Goal: Task Accomplishment & Management: Manage account settings

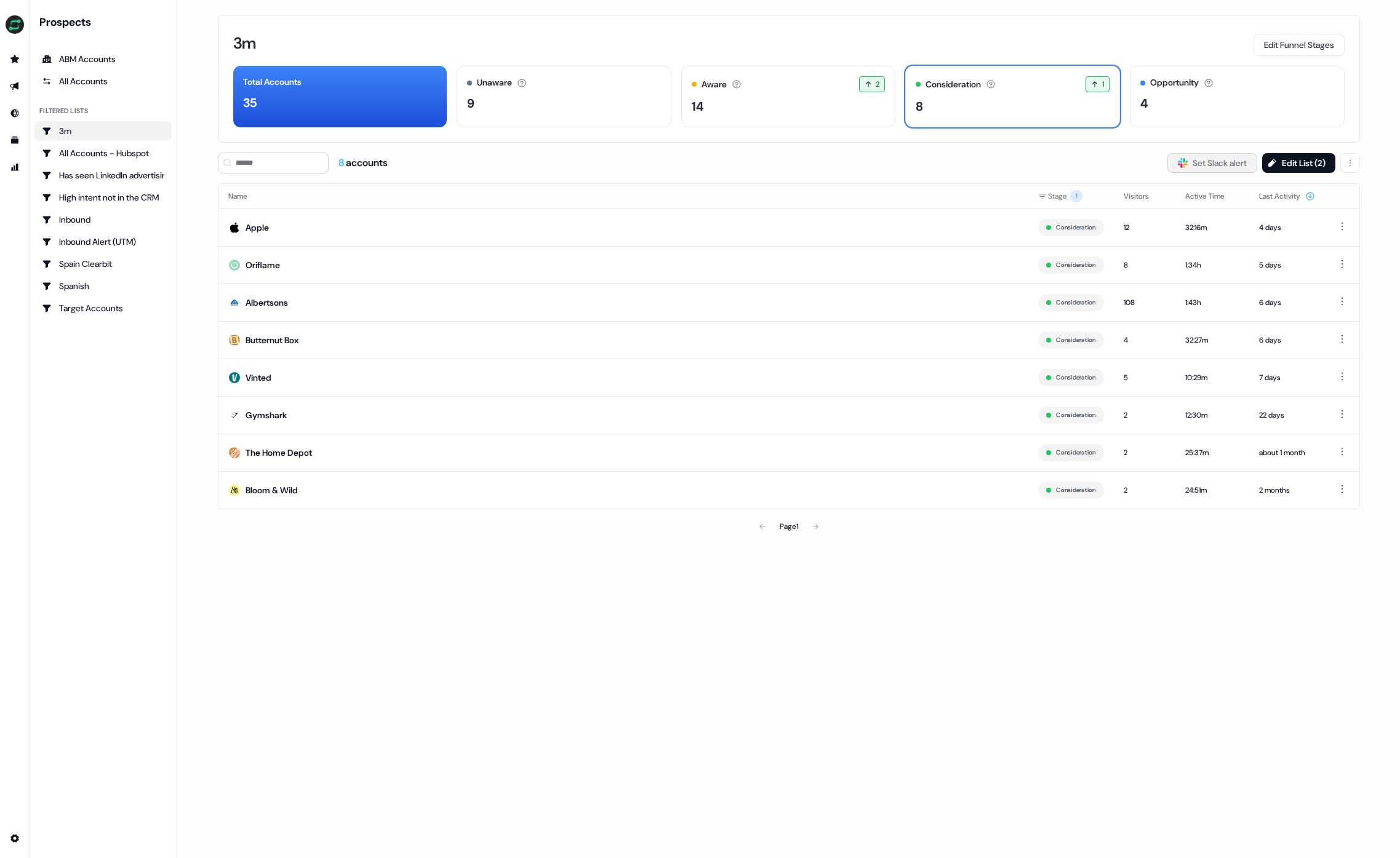
click at [1206, 154] on button "Slack Logo SVG Set Slack alert" at bounding box center [1211, 163] width 90 height 20
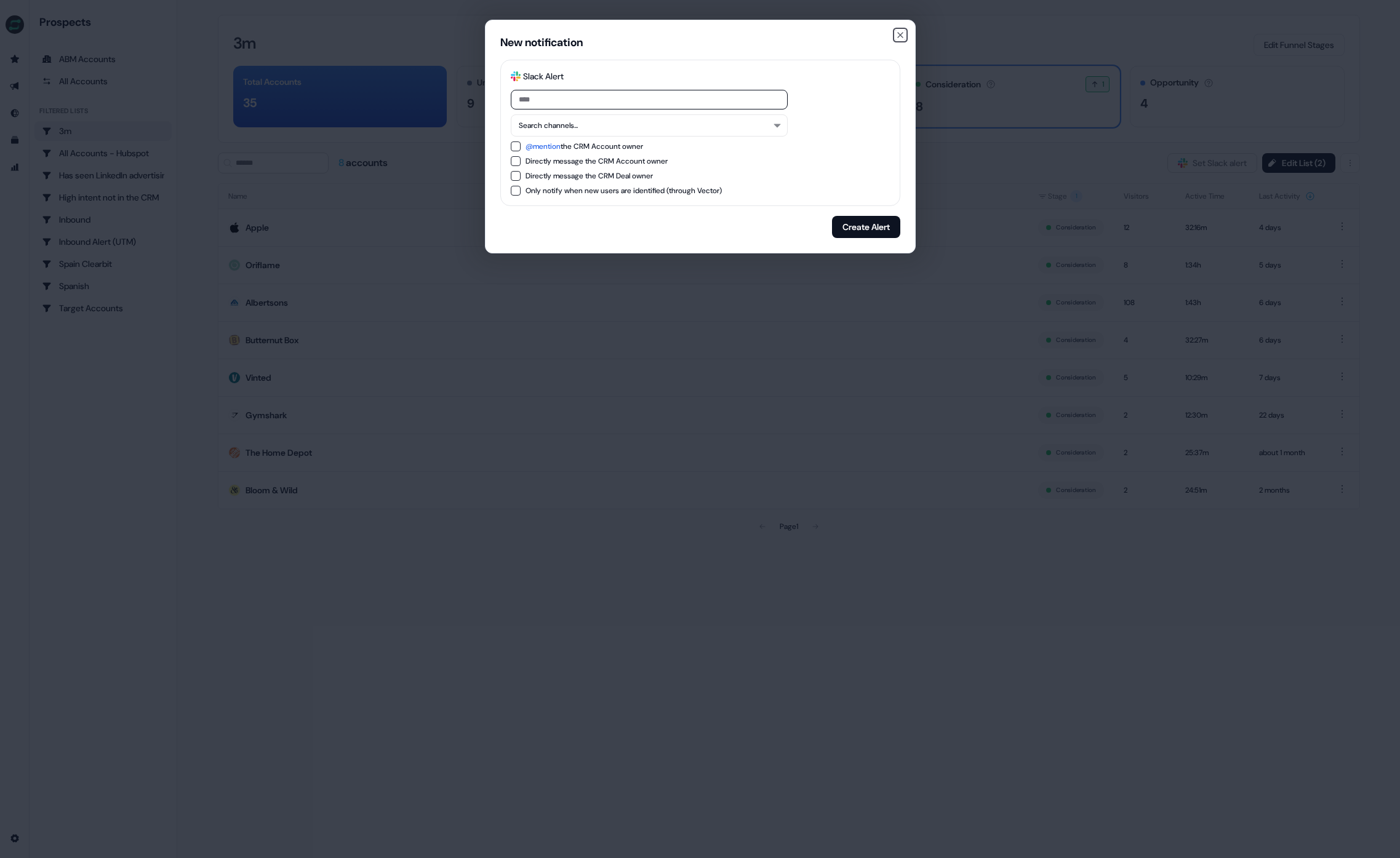
drag, startPoint x: 901, startPoint y: 34, endPoint x: 886, endPoint y: 34, distance: 15.0
click at [901, 34] on icon "button" at bounding box center [899, 34] width 5 height 5
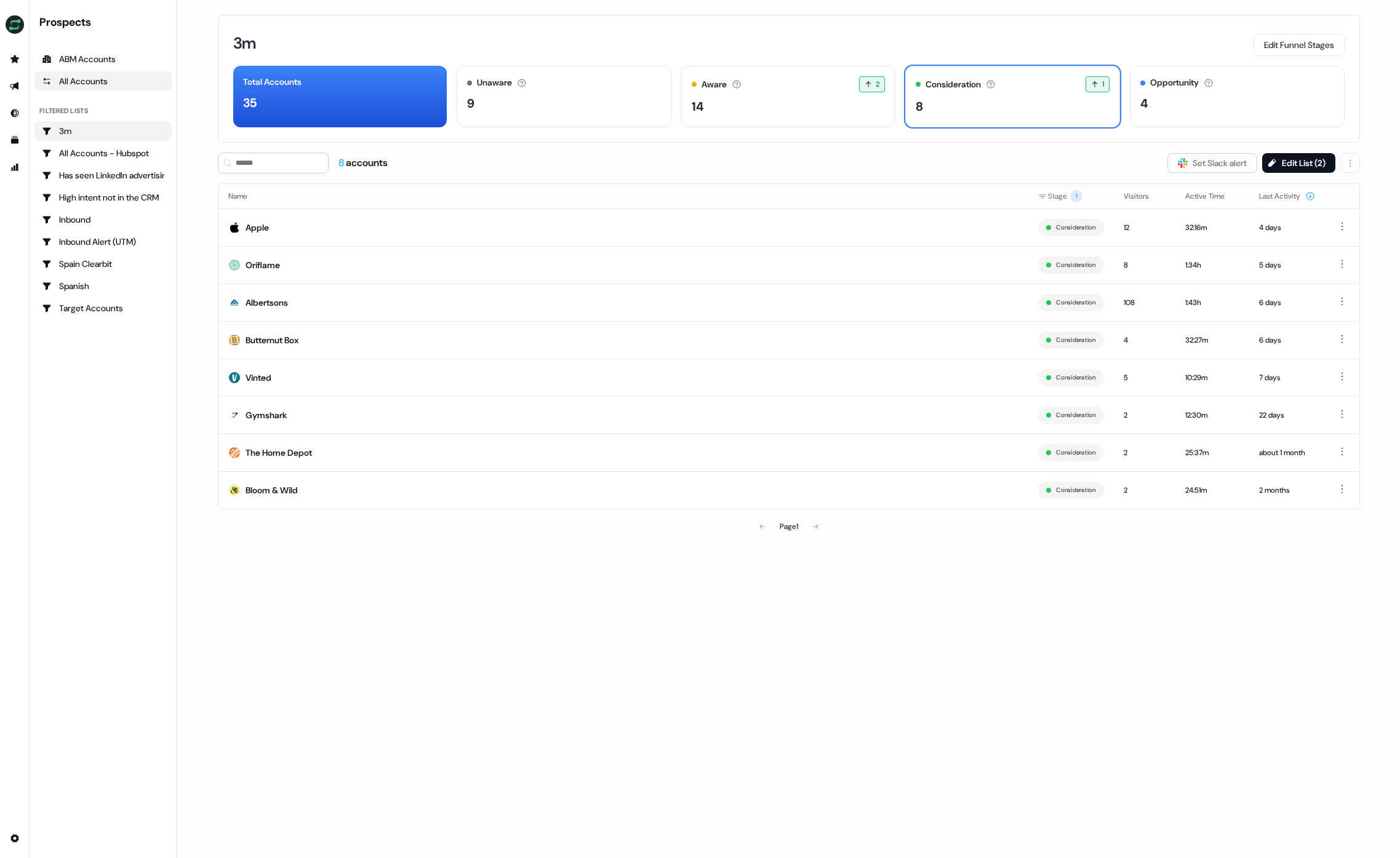
click at [113, 79] on div "All Accounts" at bounding box center [103, 82] width 122 height 13
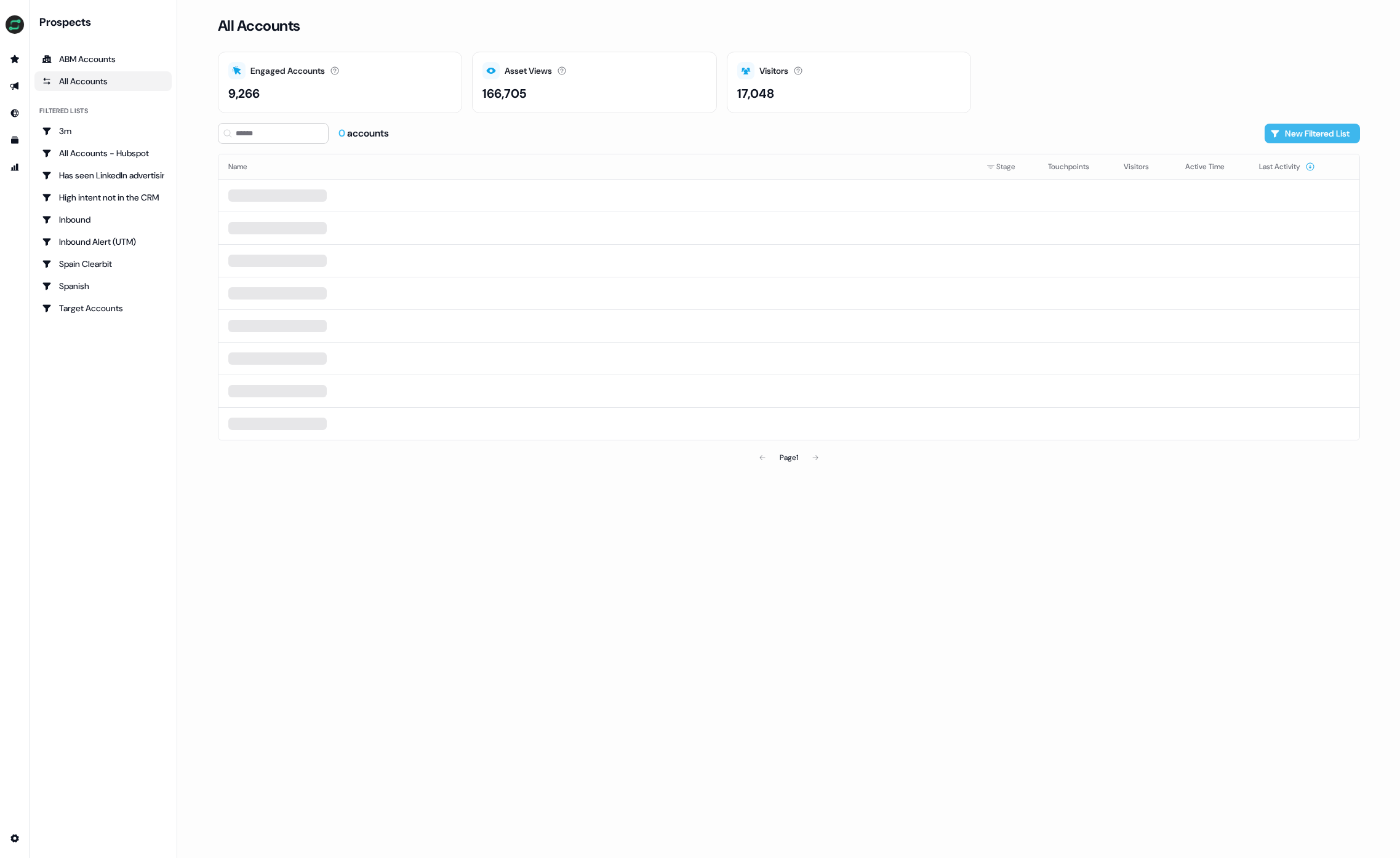
click at [1345, 139] on button "New Filtered List" at bounding box center [1312, 133] width 95 height 20
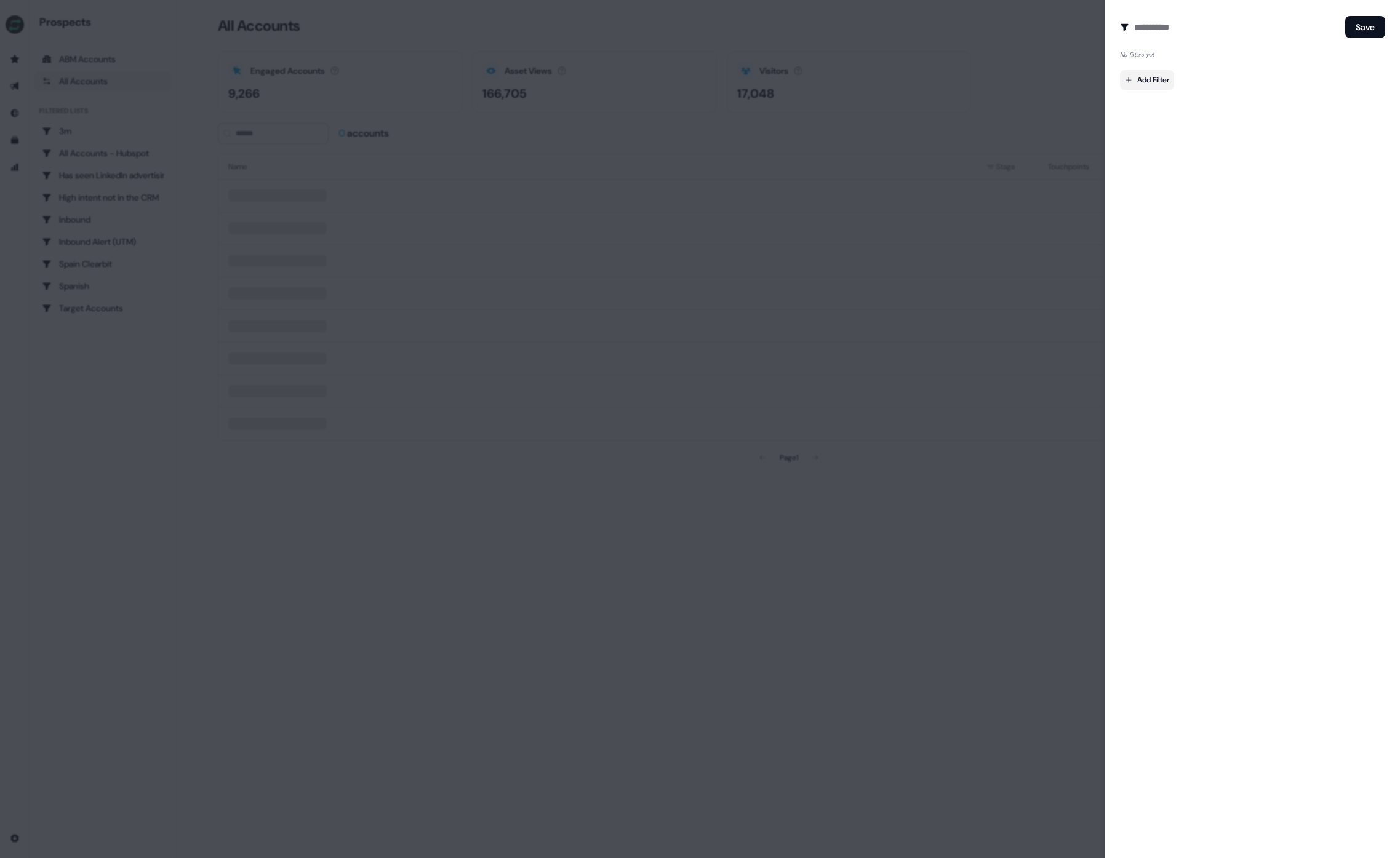
click at [1153, 79] on body "For the best experience switch devices to a bigger screen. Go to [DOMAIN_NAME] …" at bounding box center [700, 429] width 1400 height 858
click at [1180, 141] on span "Company Owner" at bounding box center [1167, 144] width 56 height 10
click at [1182, 108] on input at bounding box center [1178, 104] width 105 height 20
click at [1159, 122] on span "[PERSON_NAME]" at bounding box center [1170, 126] width 55 height 10
click at [1165, 106] on input "***" at bounding box center [1168, 104] width 85 height 20
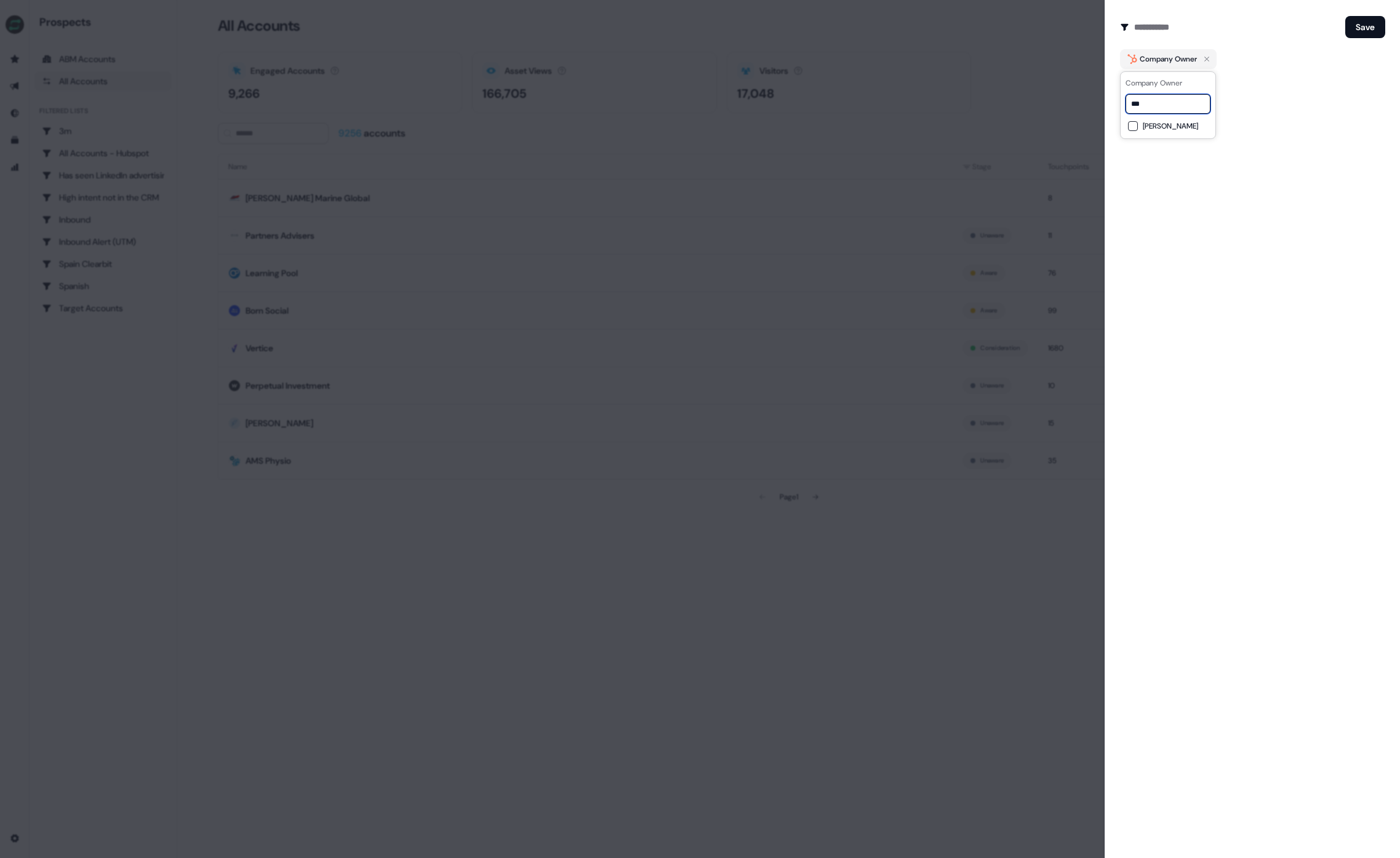
type input "***"
click at [1157, 120] on div "[PERSON_NAME]" at bounding box center [1168, 126] width 80 height 15
click at [1311, 80] on div "Add Filter" at bounding box center [1252, 85] width 265 height 24
click at [1367, 25] on button "Save" at bounding box center [1365, 27] width 40 height 22
click at [997, 97] on div at bounding box center [700, 429] width 1400 height 858
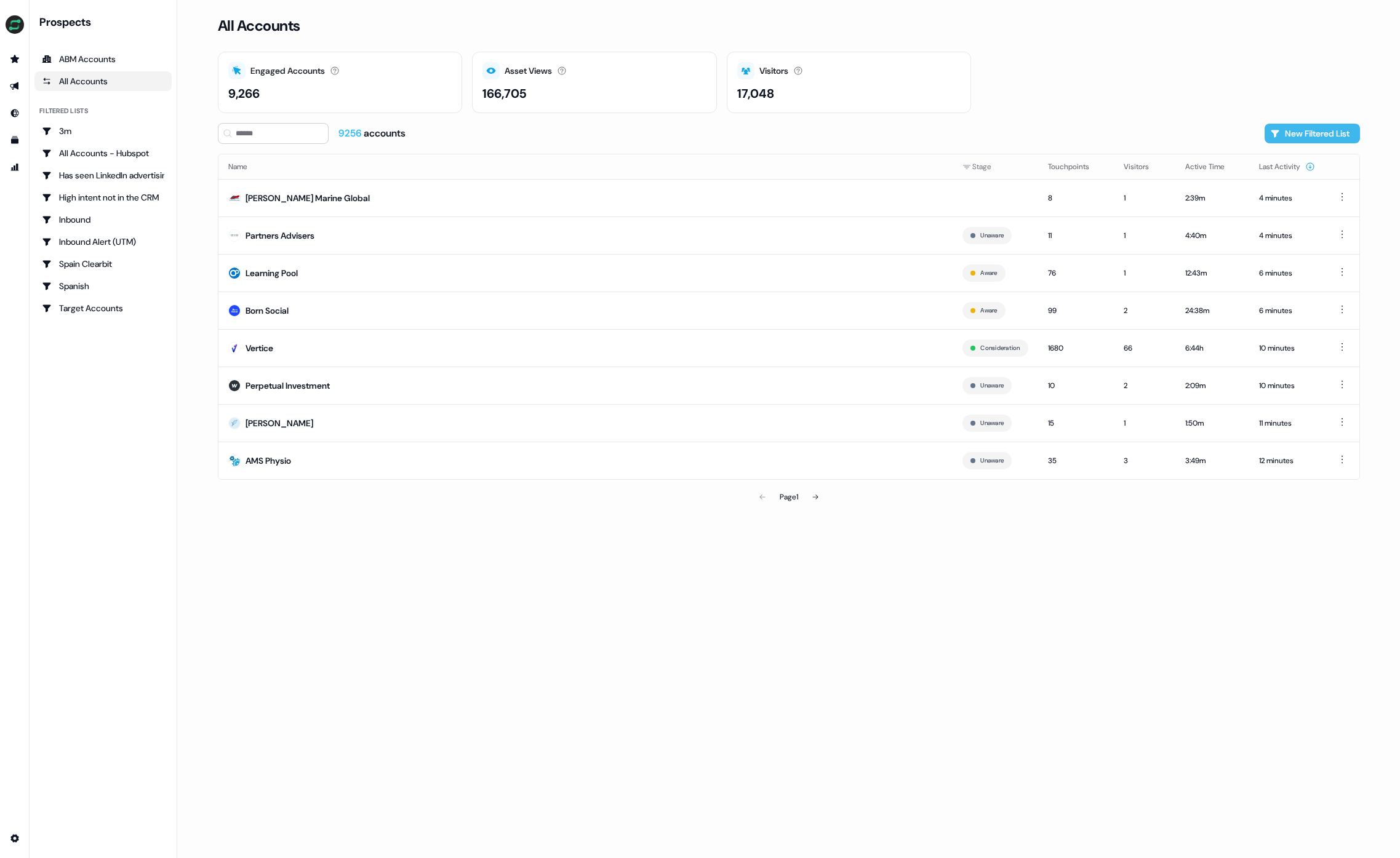
click at [1312, 135] on button "New Filtered List" at bounding box center [1312, 133] width 95 height 20
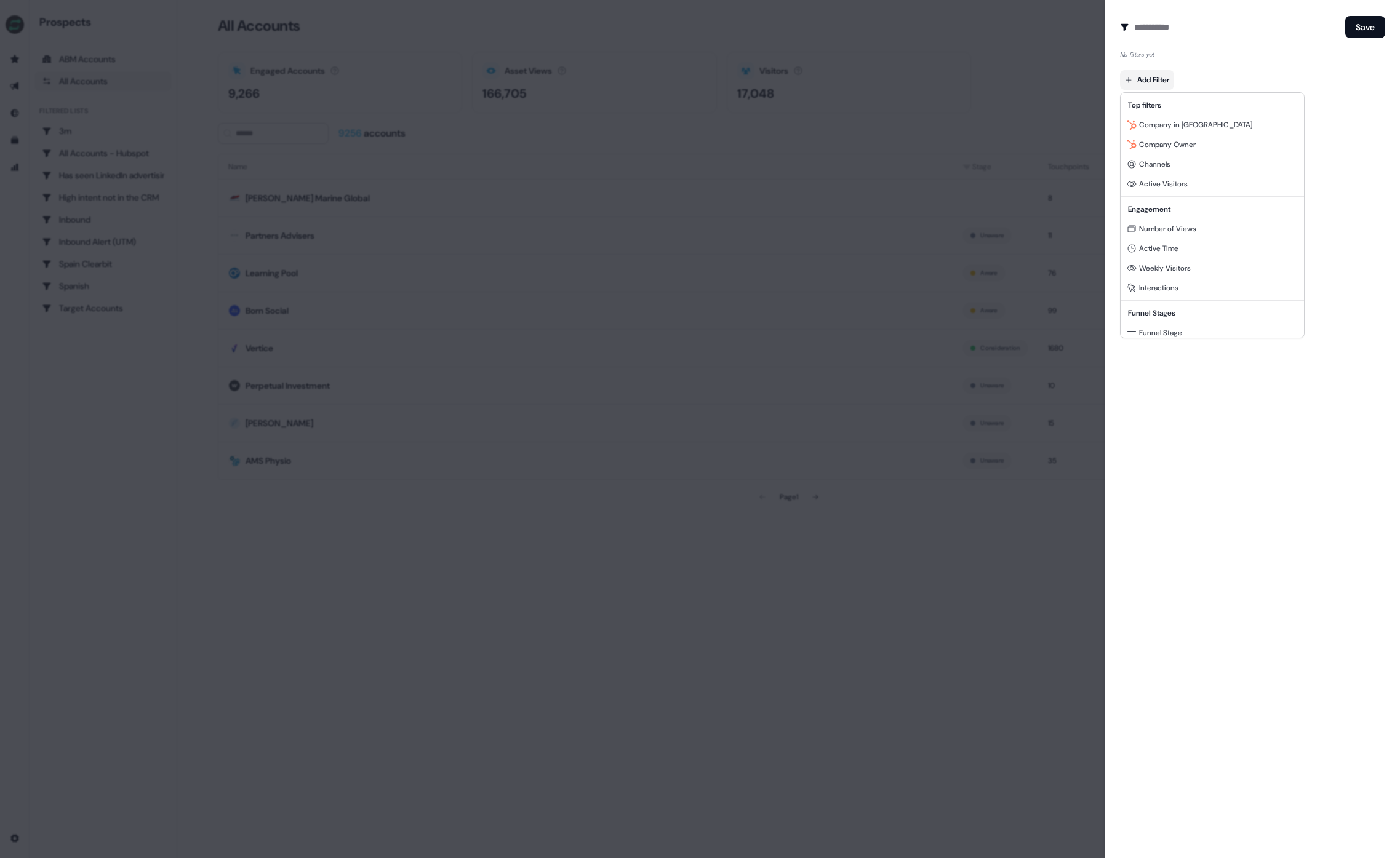
click at [1145, 74] on body "For the best experience switch devices to a bigger screen. Go to [DOMAIN_NAME] …" at bounding box center [700, 429] width 1400 height 858
click at [1150, 146] on span "Company Owner" at bounding box center [1167, 144] width 56 height 10
click at [1157, 106] on input at bounding box center [1178, 104] width 105 height 20
type input "******"
click at [1151, 125] on span "[PERSON_NAME]" at bounding box center [1170, 126] width 55 height 10
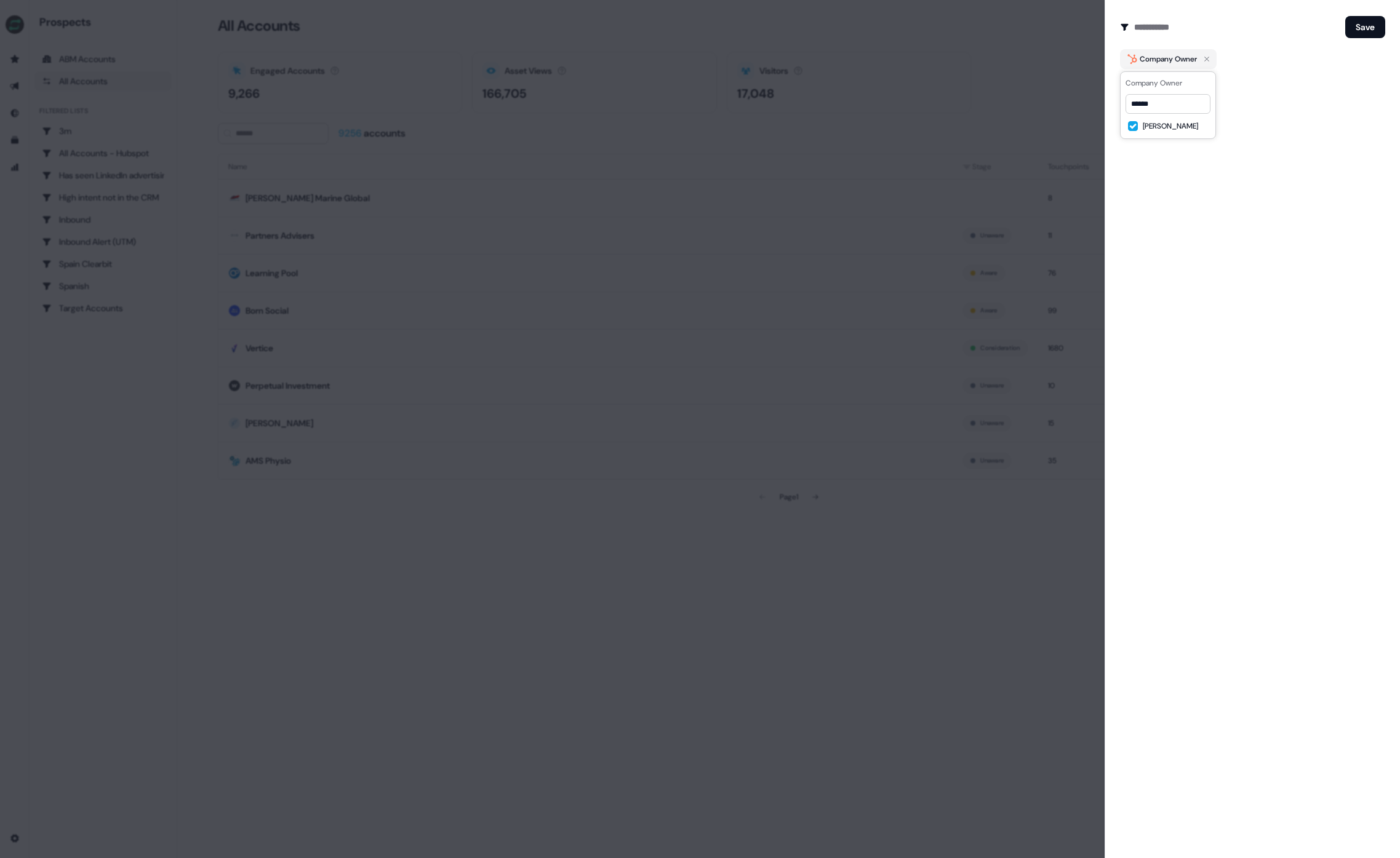
click at [1333, 51] on div "Company Owner" at bounding box center [1252, 59] width 265 height 20
click at [1367, 25] on button "Save" at bounding box center [1365, 27] width 40 height 22
type input "******"
click at [1383, 22] on button "Save" at bounding box center [1365, 27] width 40 height 22
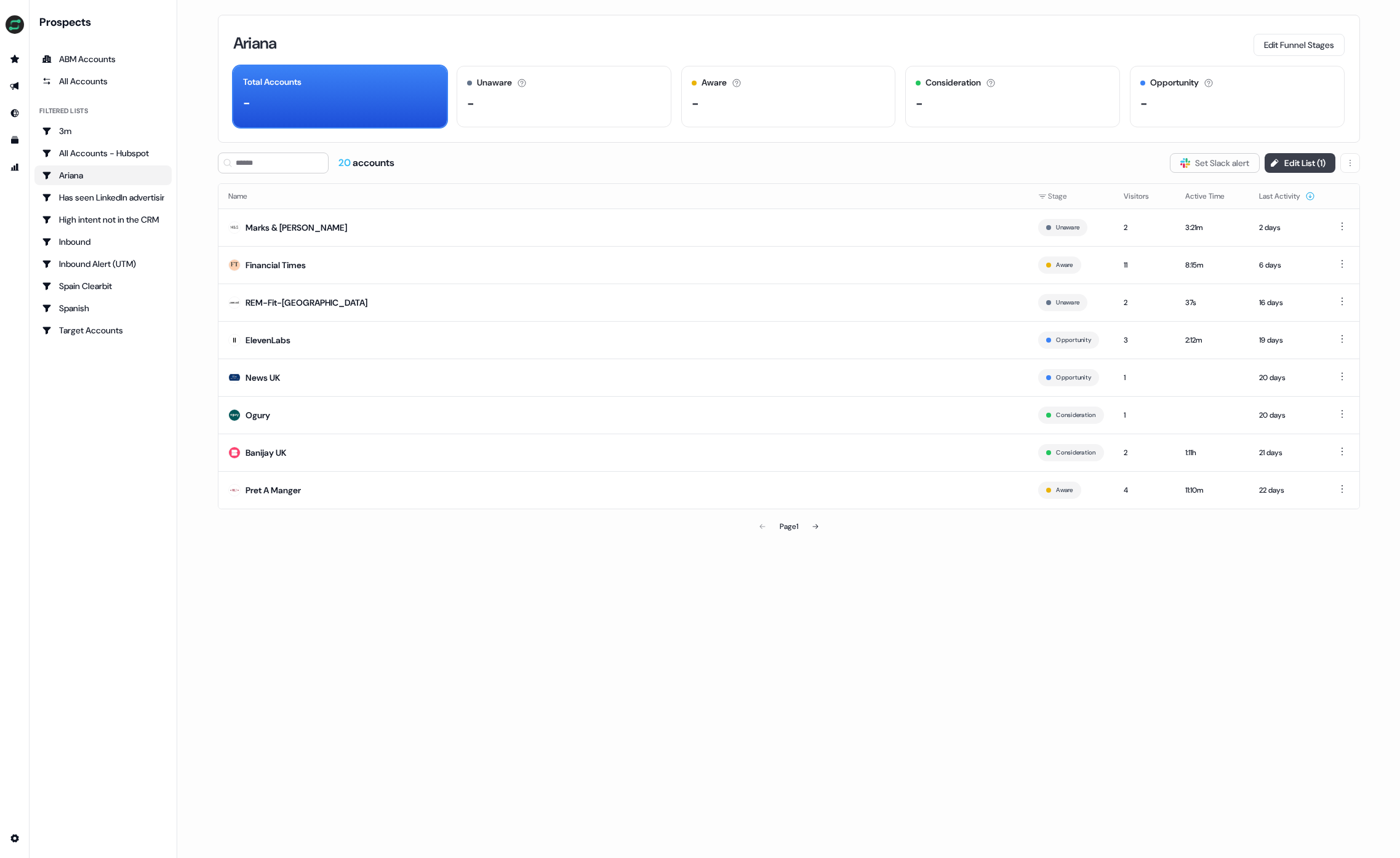
click at [1299, 163] on button "Edit List ( 1 )" at bounding box center [1300, 163] width 71 height 20
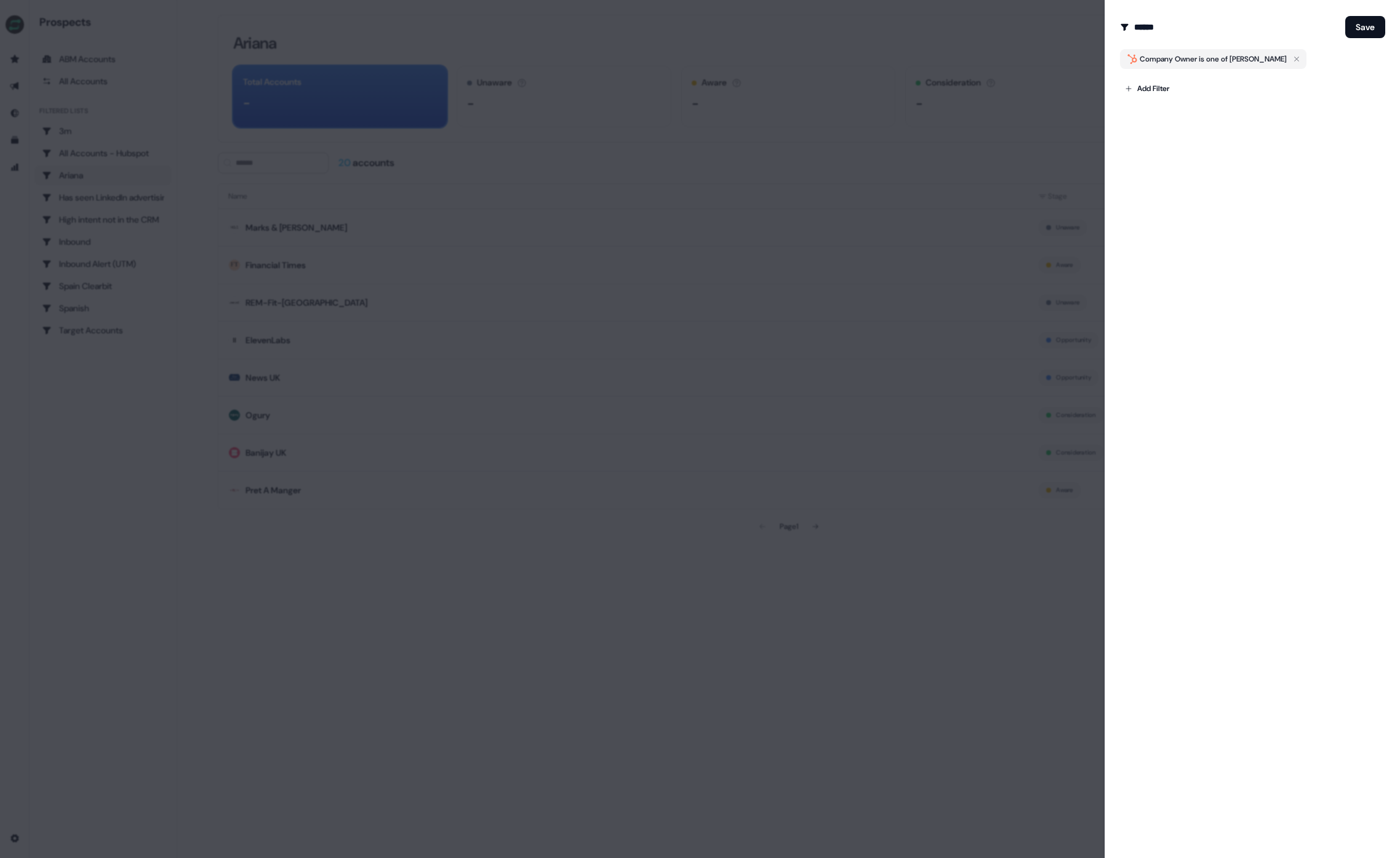
click at [1017, 38] on div at bounding box center [700, 429] width 1400 height 858
